Goal: Task Accomplishment & Management: Manage account settings

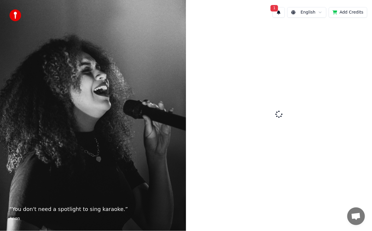
click at [278, 7] on span "1" at bounding box center [274, 8] width 8 height 6
click at [323, 30] on button "Update" at bounding box center [325, 31] width 25 height 11
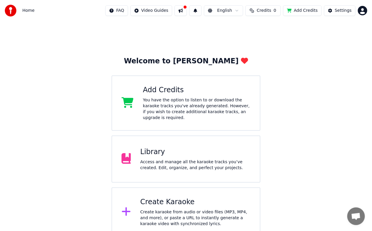
click at [210, 106] on div "You have the option to listen to or download the karaoke tracks you've already …" at bounding box center [196, 109] width 107 height 24
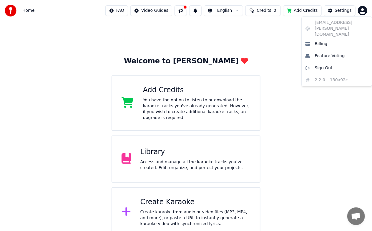
click at [363, 10] on html "Home FAQ Video Guides English Credits 0 Add Credits Settings Welcome to Youka A…" at bounding box center [186, 118] width 372 height 236
click at [188, 11] on html "Home FAQ Video Guides English Credits 0 Add Credits Settings Welcome to Youka A…" at bounding box center [186, 118] width 372 height 236
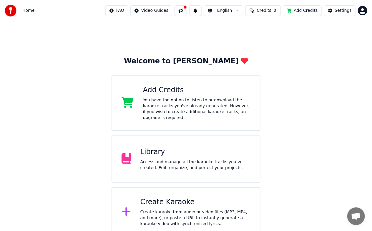
click at [187, 11] on button at bounding box center [180, 10] width 12 height 11
